Goal: Task Accomplishment & Management: Manage account settings

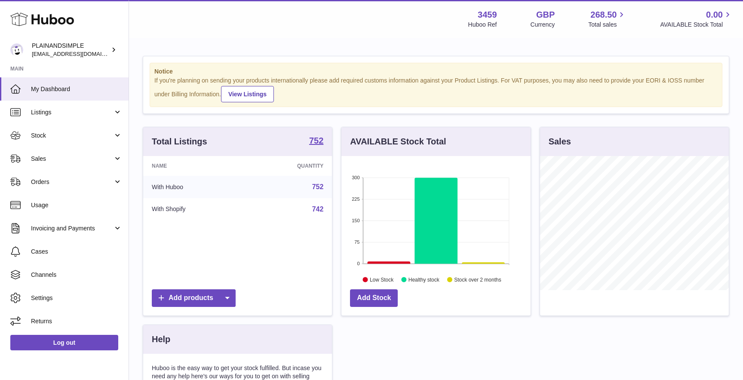
scroll to position [134, 189]
click at [52, 182] on span "Orders" at bounding box center [72, 182] width 82 height 8
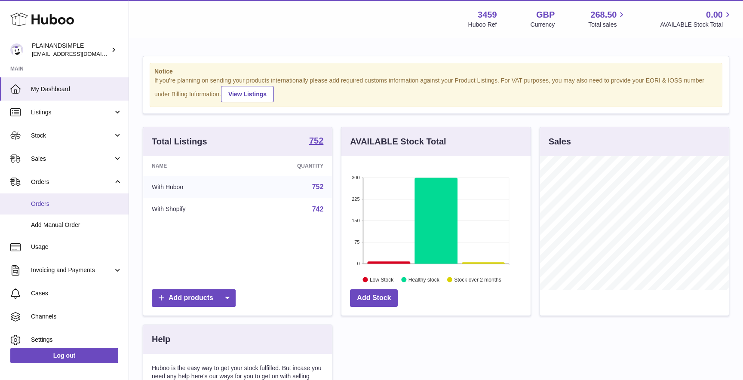
click at [65, 203] on span "Orders" at bounding box center [76, 204] width 91 height 8
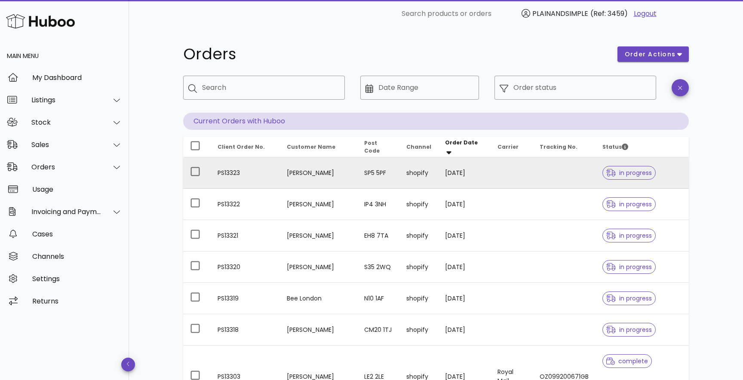
click at [614, 167] on span "in progress" at bounding box center [629, 173] width 53 height 14
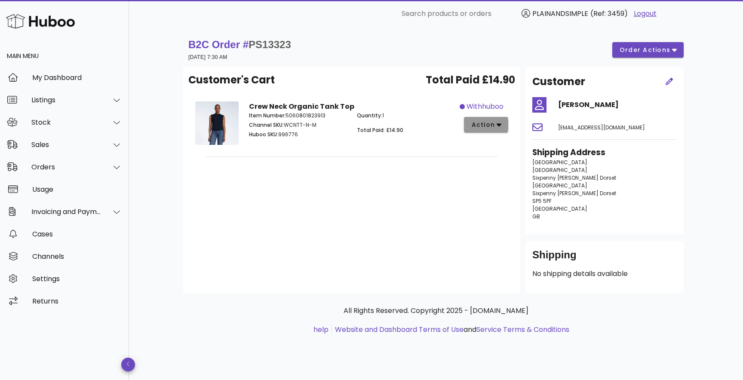
click at [500, 130] on button "action" at bounding box center [486, 124] width 44 height 15
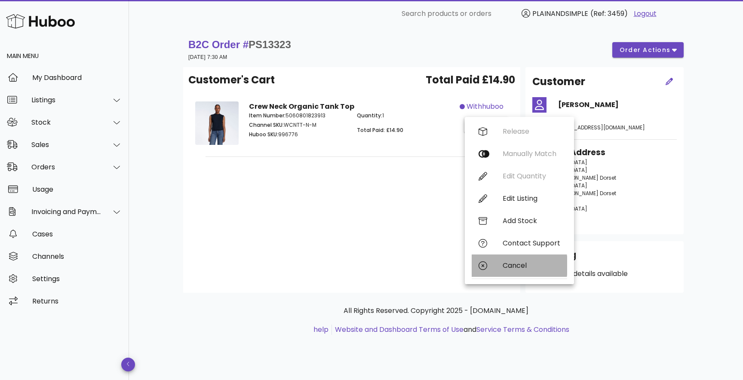
click at [507, 270] on div "Cancel" at bounding box center [519, 266] width 95 height 22
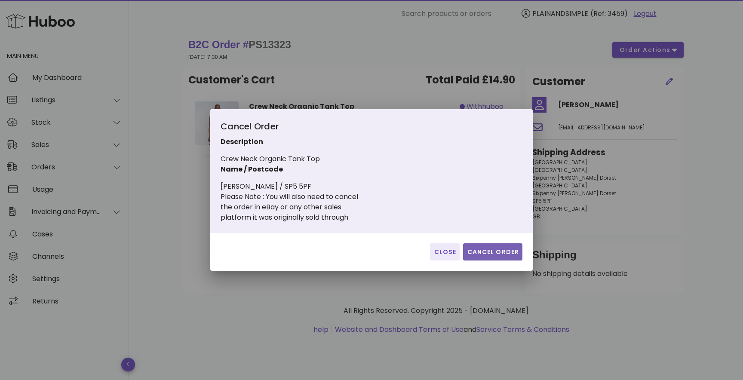
click at [511, 259] on button "Cancel Order" at bounding box center [492, 251] width 59 height 17
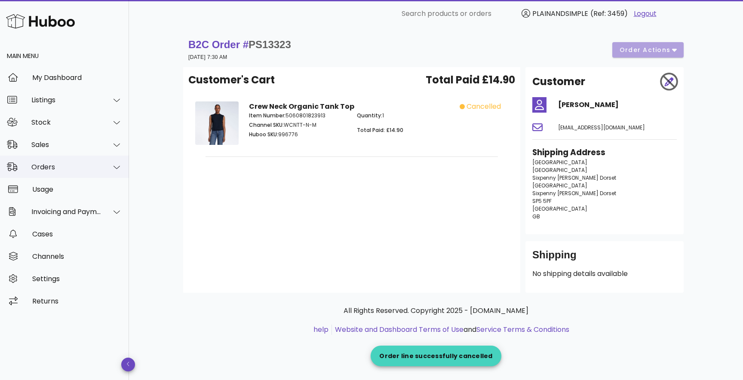
click at [66, 171] on div "Orders" at bounding box center [64, 167] width 129 height 22
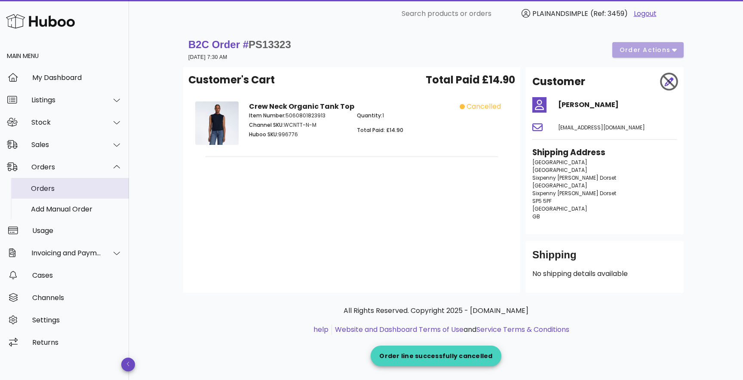
click at [56, 191] on div "Orders" at bounding box center [76, 189] width 91 height 8
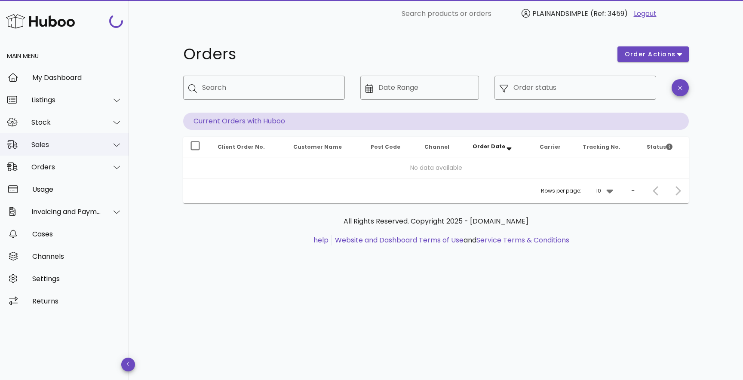
click at [55, 145] on div "Sales" at bounding box center [66, 145] width 70 height 8
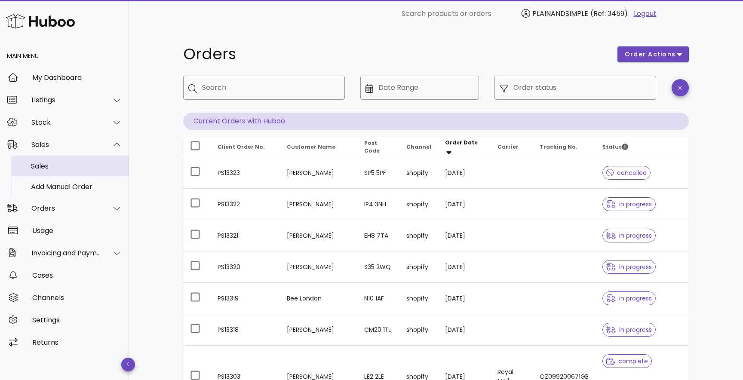
click at [52, 168] on div "Sales" at bounding box center [76, 166] width 91 height 8
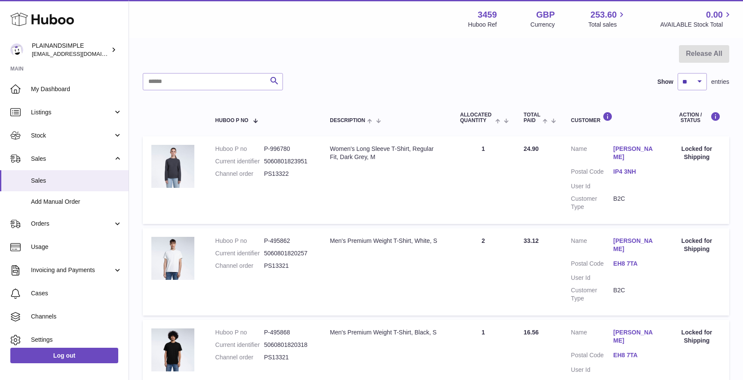
scroll to position [73, 0]
